Goal: Book appointment/travel/reservation

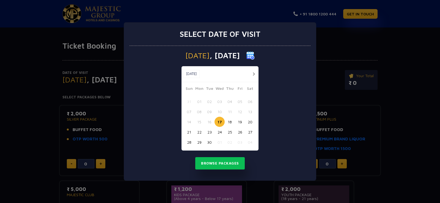
click at [254, 56] on img at bounding box center [250, 55] width 8 height 8
click at [253, 75] on button "button" at bounding box center [253, 74] width 7 height 7
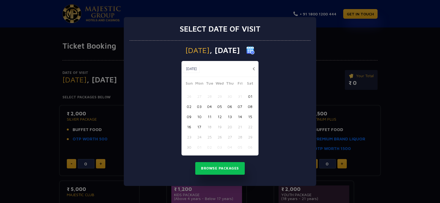
click at [253, 66] on button "button" at bounding box center [253, 68] width 7 height 7
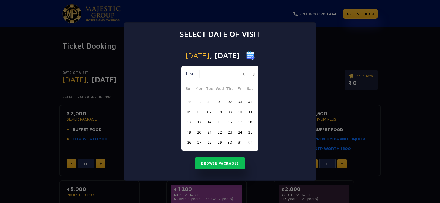
click at [253, 73] on button "button" at bounding box center [253, 74] width 7 height 7
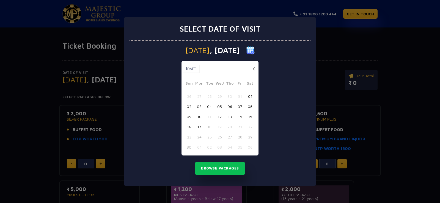
click at [253, 73] on div "[DATE] [DATE]" at bounding box center [219, 69] width 77 height 16
click at [199, 126] on button "17" at bounding box center [199, 127] width 10 height 10
click at [209, 169] on button "Browse Packages" at bounding box center [219, 168] width 49 height 13
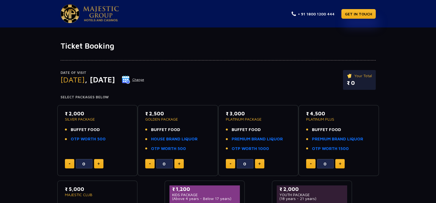
scroll to position [27, 0]
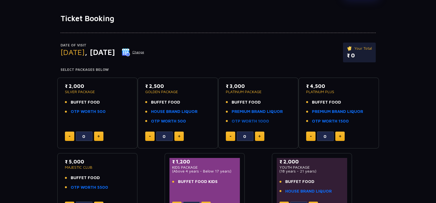
click at [262, 122] on link "OTP WORTH 1000" at bounding box center [249, 121] width 37 height 6
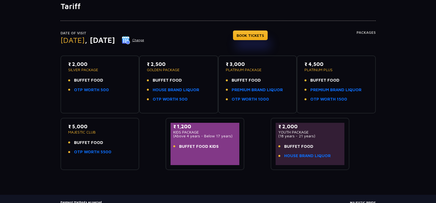
scroll to position [27, 0]
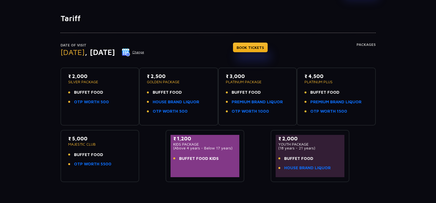
click at [82, 144] on p "MAJESTIC CLUB" at bounding box center [99, 144] width 63 height 4
